Goal: Complete application form

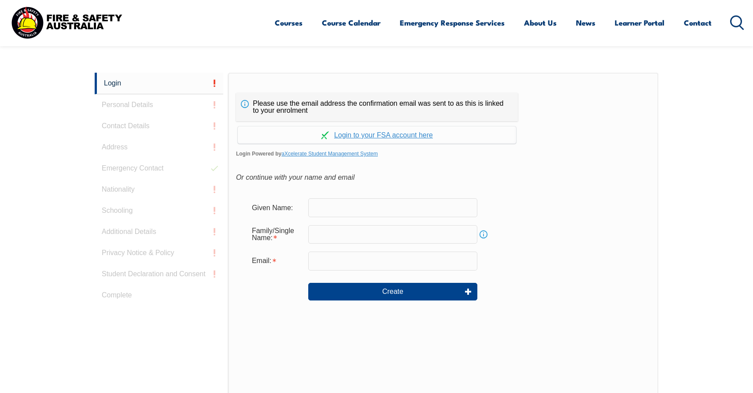
scroll to position [235, 0]
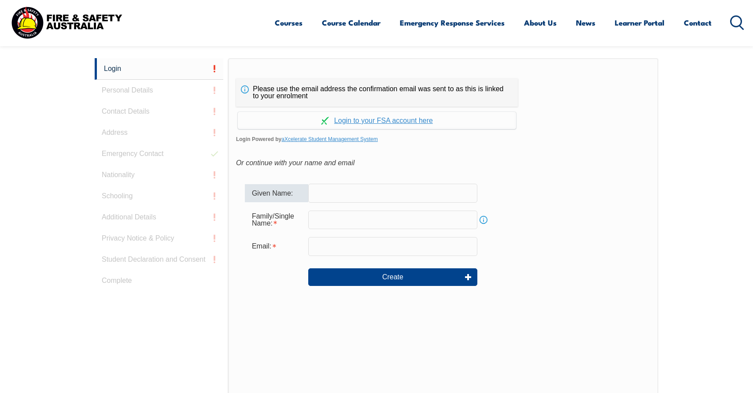
click at [375, 187] on input "text" at bounding box center [392, 193] width 169 height 18
type input "[PERSON_NAME]"
type input "[EMAIL_ADDRESS][DOMAIN_NAME]"
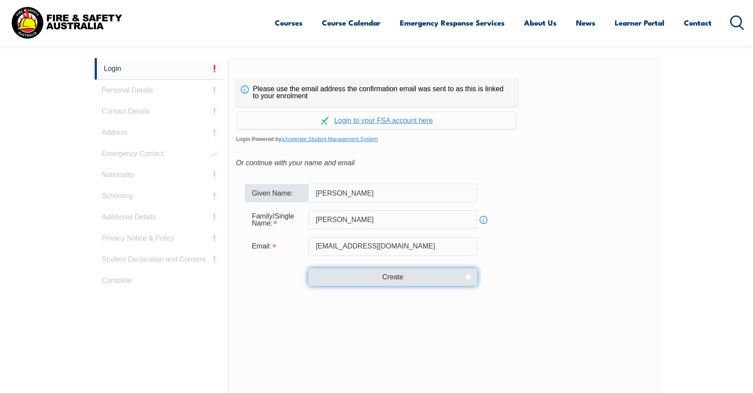
click at [374, 273] on button "Create" at bounding box center [392, 277] width 169 height 18
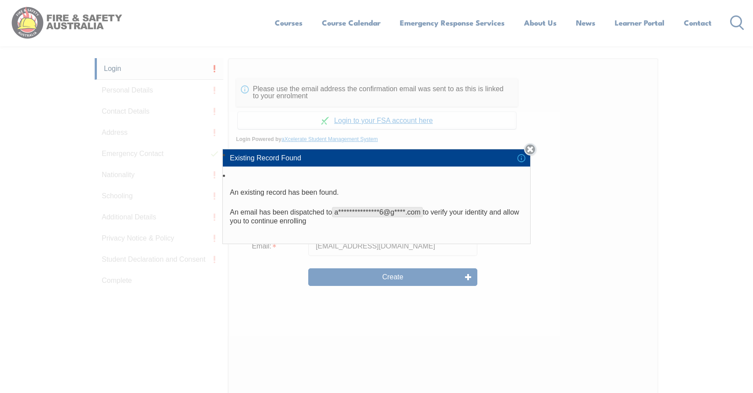
click at [530, 151] on link "Close" at bounding box center [530, 149] width 12 height 12
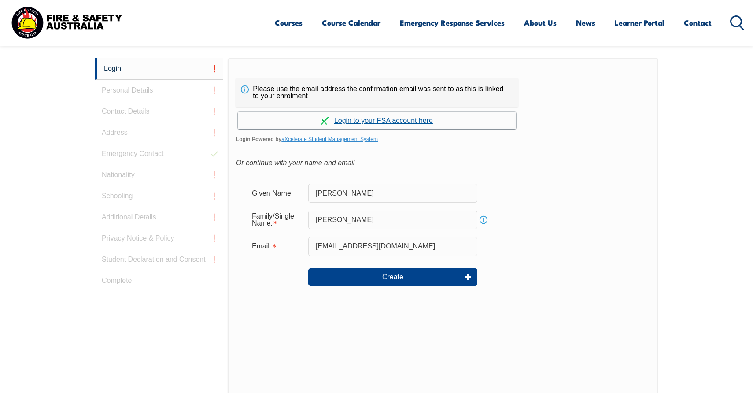
click at [395, 121] on link "Continue with aXcelerate" at bounding box center [377, 120] width 278 height 17
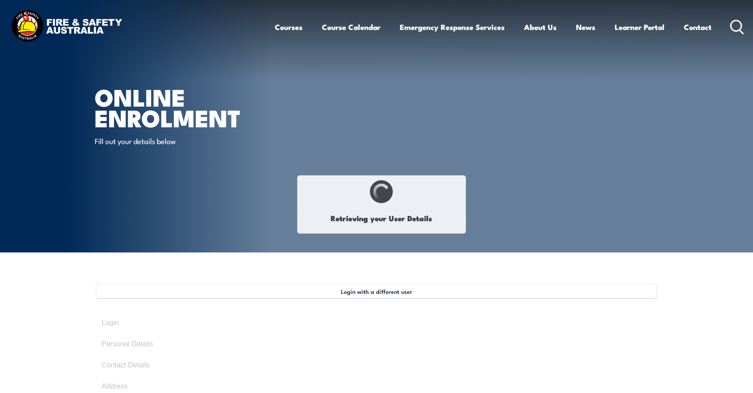
select select "Mr"
type input "[PERSON_NAME]"
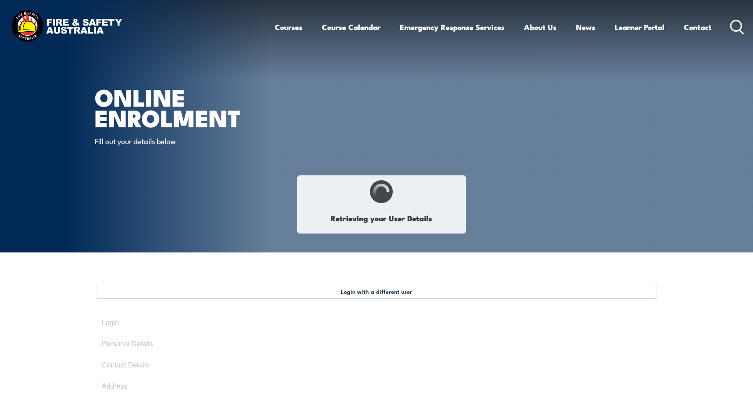
type input "[DATE]"
type input "83U6HWWEU8"
select select "M"
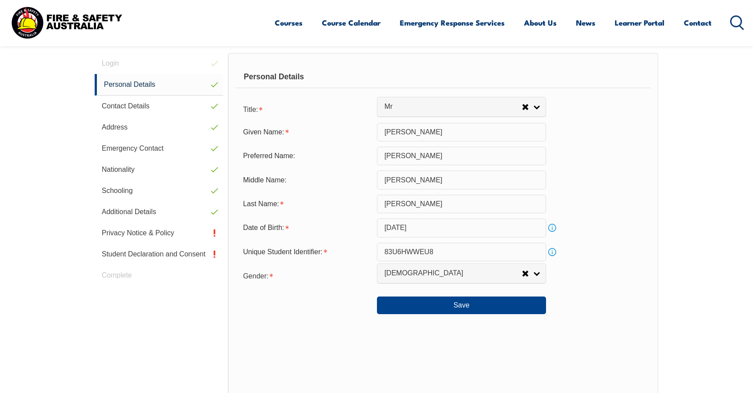
scroll to position [265, 0]
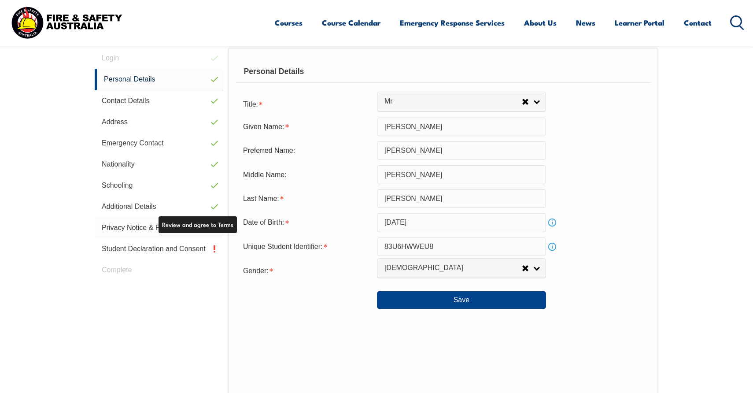
click at [148, 230] on link "Privacy Notice & Policy" at bounding box center [159, 227] width 129 height 21
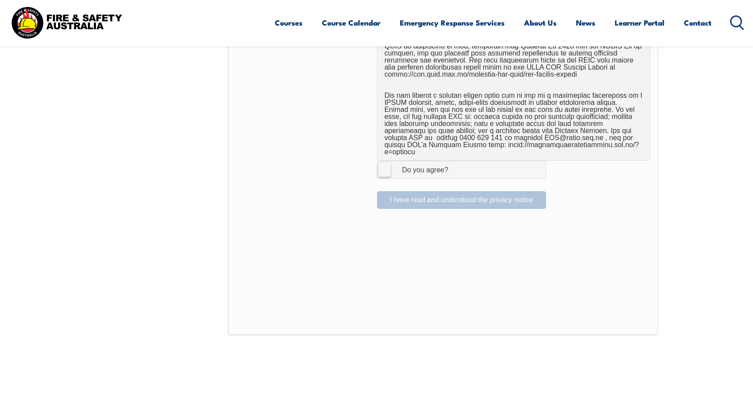
scroll to position [596, 0]
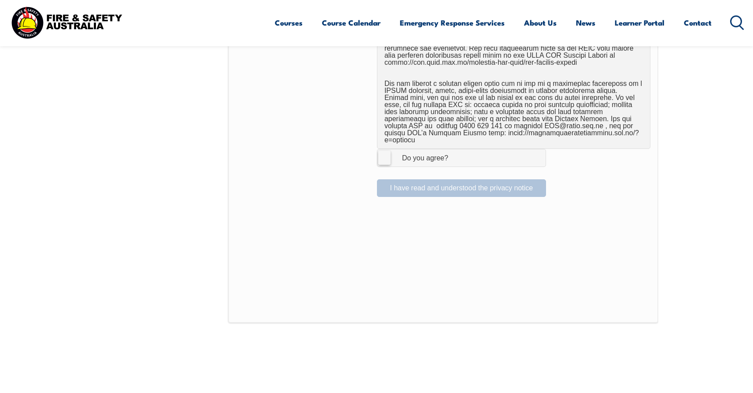
click at [385, 155] on label "I Agree Do you agree?" at bounding box center [461, 158] width 169 height 18
click at [455, 155] on input "I Agree Do you agree?" at bounding box center [462, 157] width 15 height 17
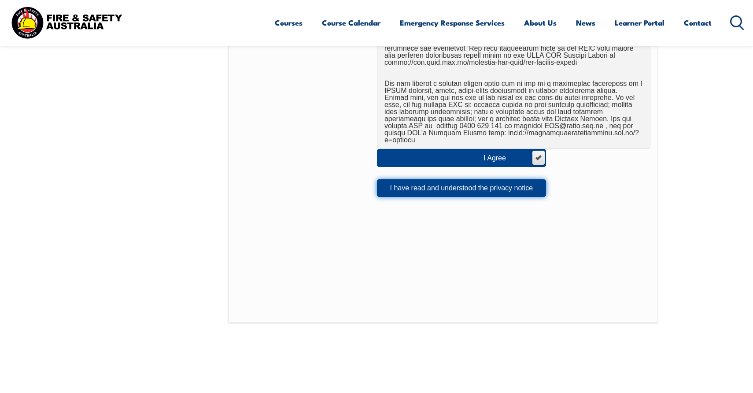
click at [394, 179] on button "I have read and understood the privacy notice" at bounding box center [461, 188] width 169 height 18
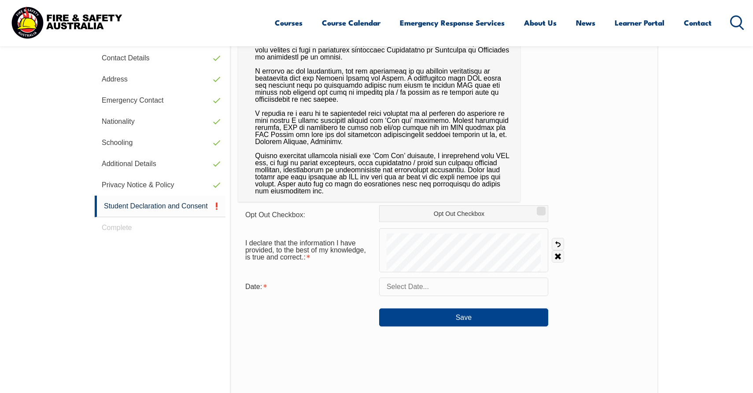
scroll to position [308, 0]
click at [415, 287] on input "text" at bounding box center [463, 285] width 169 height 18
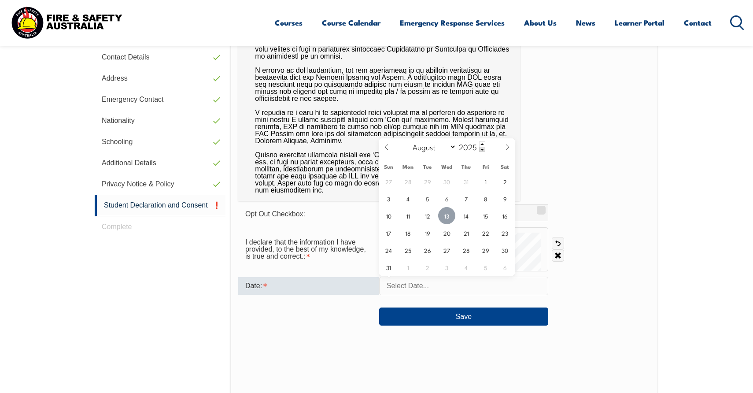
click at [450, 219] on span "13" at bounding box center [446, 215] width 17 height 17
type input "August 13, 2025"
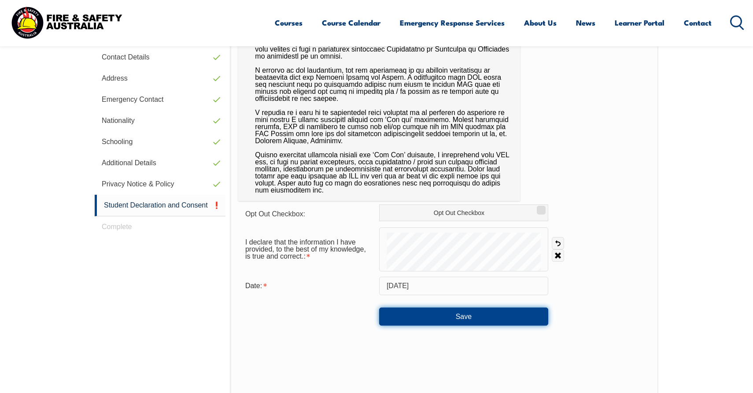
click at [438, 309] on button "Save" at bounding box center [463, 316] width 169 height 18
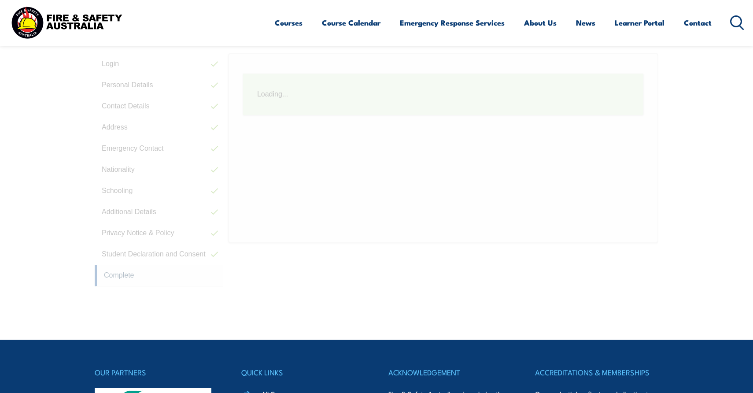
scroll to position [240, 0]
